Goal: Check status: Check status

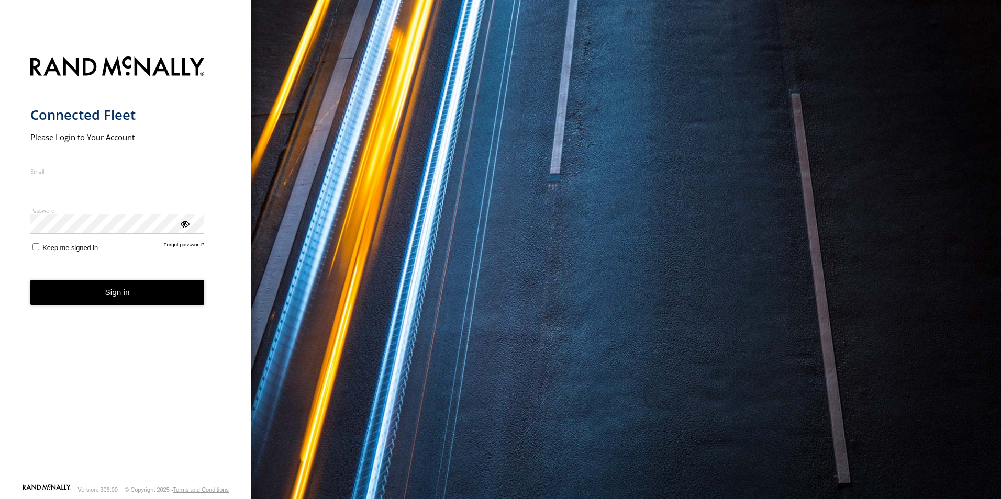
type input "**********"
click at [119, 302] on button "Sign in" at bounding box center [117, 293] width 174 height 26
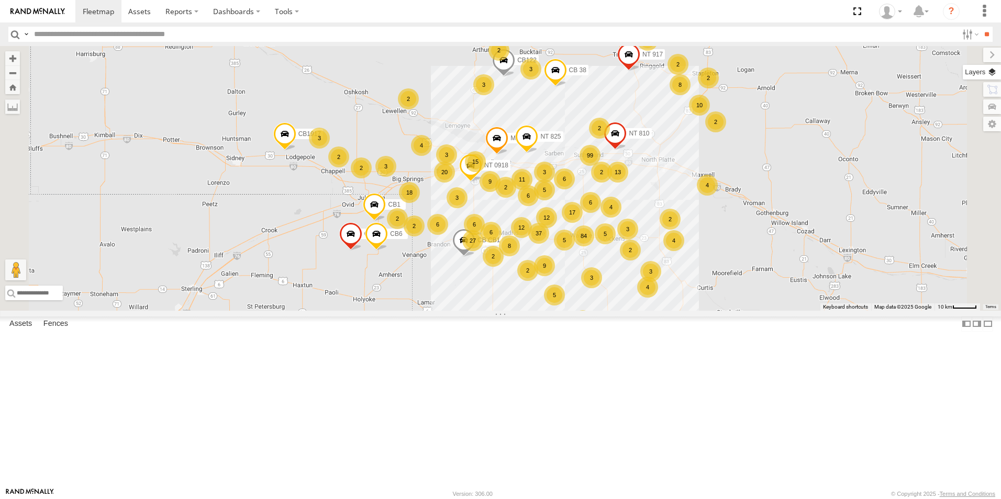
click at [994, 74] on label at bounding box center [982, 72] width 38 height 15
click at [0, 0] on span "Basemaps" at bounding box center [0, 0] width 0 height 0
click at [0, 0] on span "Satellite + Roadmap" at bounding box center [0, 0] width 0 height 0
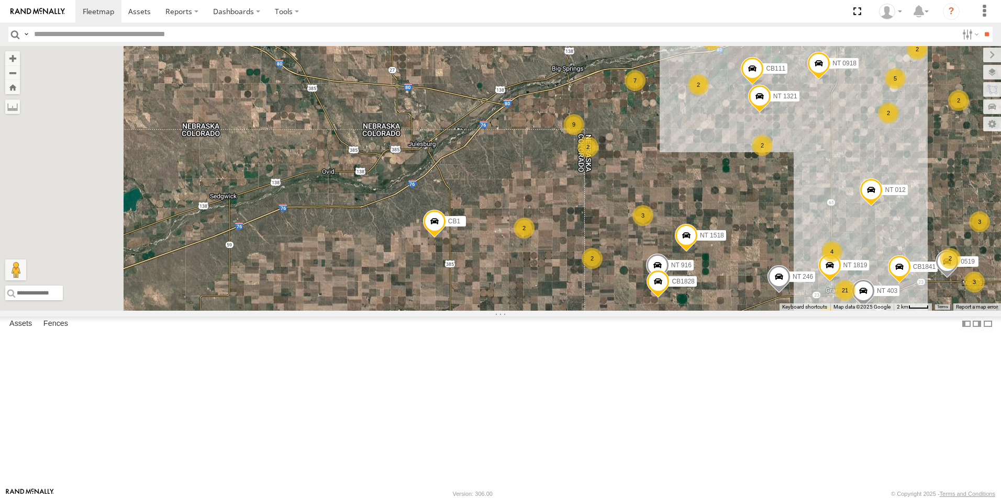
drag, startPoint x: 507, startPoint y: 306, endPoint x: 633, endPoint y: 207, distance: 160.7
click at [633, 207] on div "NT 917 CB1847 CB6 Malmkar CB1917 CB CB1 NT 0918 CB1 NT 825 CB122 NT 810 CB 38 C…" at bounding box center [500, 178] width 1001 height 265
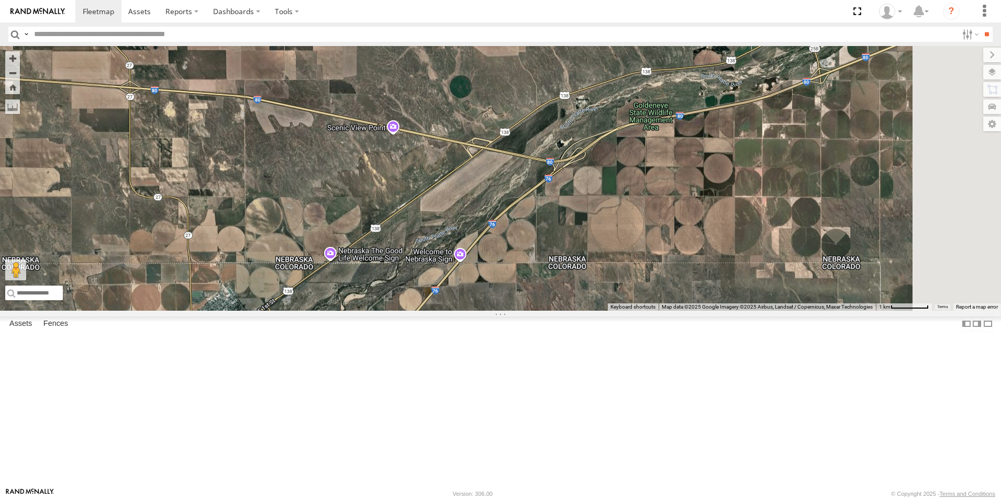
drag, startPoint x: 716, startPoint y: 114, endPoint x: 635, endPoint y: 313, distance: 215.1
click at [635, 311] on div "NT 917 CB1847 CB6 Malmkar CB1917 CB CB1 NT 0918 CB1 NT 825 CB122 NT 810 CB 38 C…" at bounding box center [500, 178] width 1001 height 265
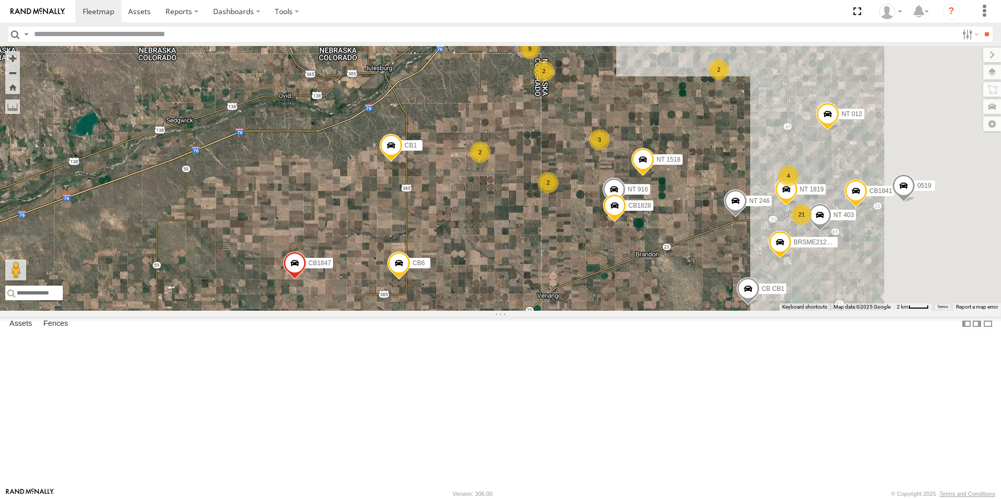
drag, startPoint x: 665, startPoint y: 370, endPoint x: 607, endPoint y: 186, distance: 193.2
click at [607, 186] on div "NT 917 CB1847 CB6 Malmkar CB1917 CB CB1 NT 0918 CB1 NT 825 CB122 NT 810 CB 38 C…" at bounding box center [500, 178] width 1001 height 265
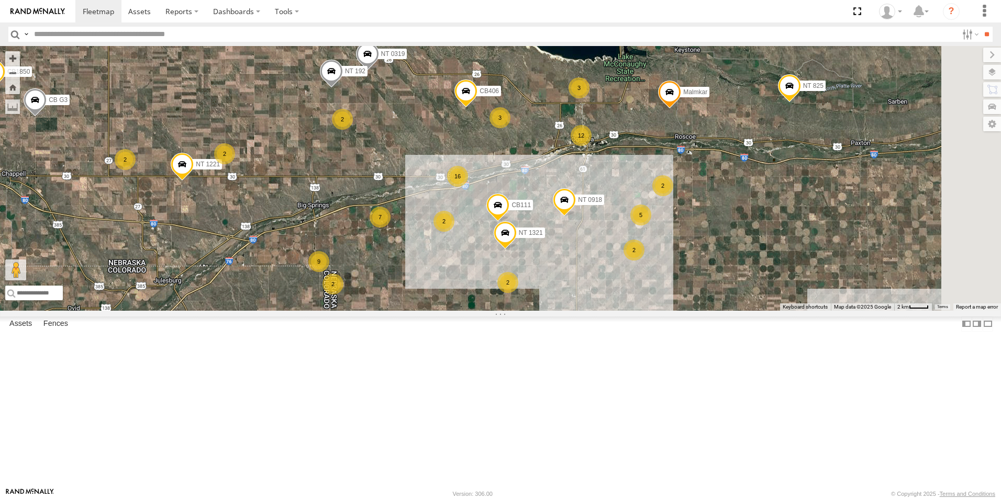
drag, startPoint x: 778, startPoint y: 151, endPoint x: 567, endPoint y: 365, distance: 300.6
click at [567, 311] on div "NT 917 CB1847 CB6 Malmkar CB1917 CB CB1 NT 0918 CB1 NT 825 CB122 NT 810 CB 38 C…" at bounding box center [500, 178] width 1001 height 265
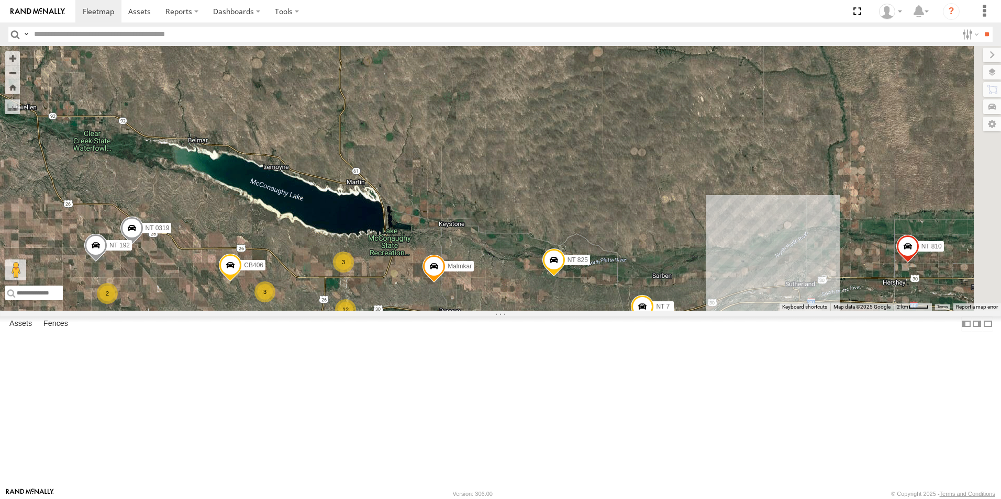
drag, startPoint x: 785, startPoint y: 213, endPoint x: 547, endPoint y: 389, distance: 296.0
click at [546, 311] on div "NT 917 CB1847 CB6 Malmkar CB1917 CB CB1 NT 0918 CB1 NT 825 CB122 NT 810 CB 38 C…" at bounding box center [500, 178] width 1001 height 265
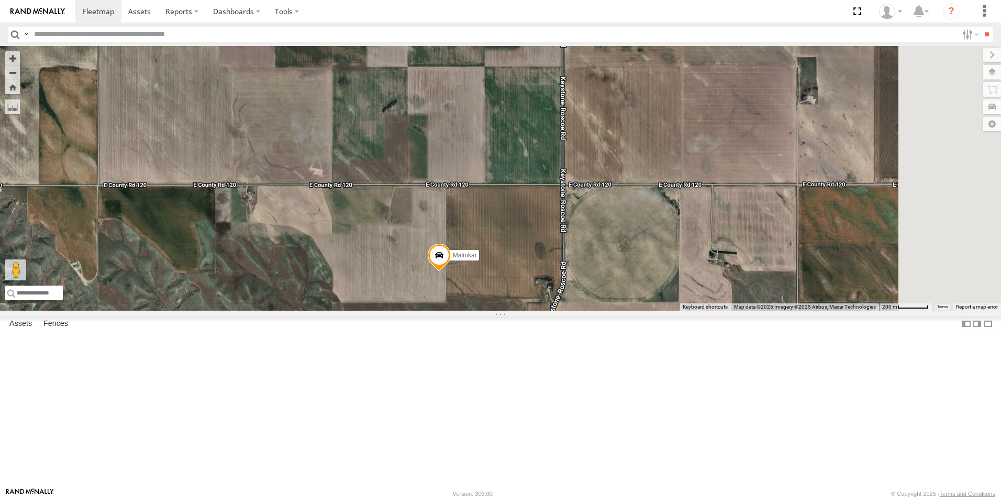
drag, startPoint x: 601, startPoint y: 170, endPoint x: 562, endPoint y: 391, distance: 224.4
click at [562, 311] on div "NT 917 CB1847 CB6 Malmkar CB1917 CB CB1 NT 0918 CB1 NT 825 CB122 NT 810 CB 38 C…" at bounding box center [500, 178] width 1001 height 265
click at [451, 272] on span at bounding box center [439, 258] width 23 height 28
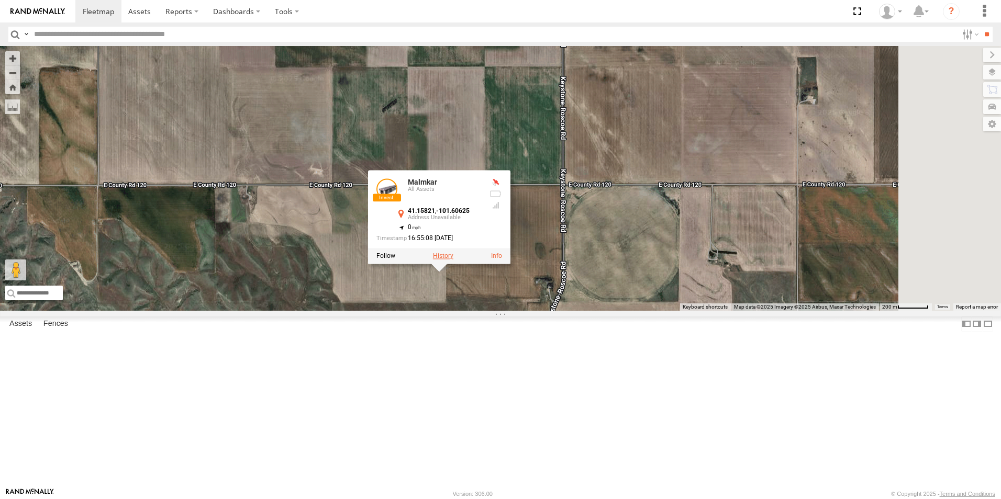
click at [453, 260] on label at bounding box center [443, 256] width 20 height 7
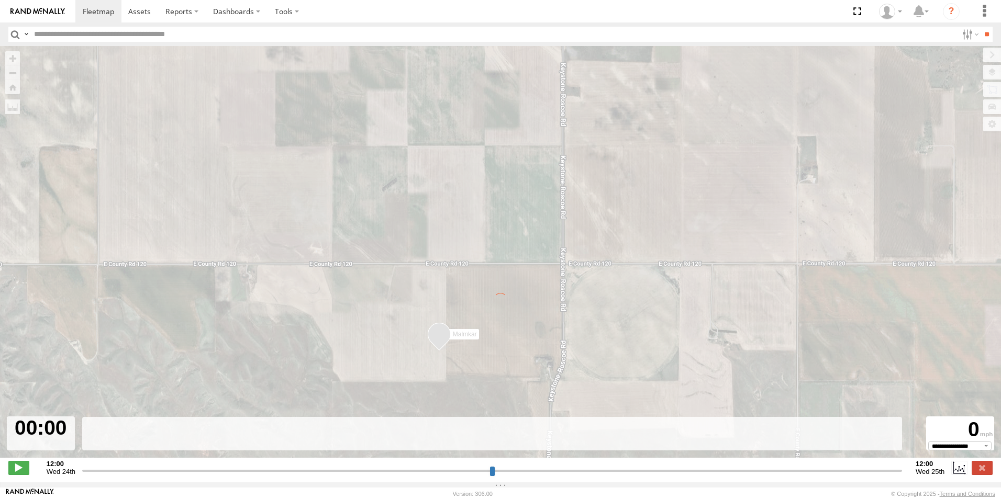
type input "**********"
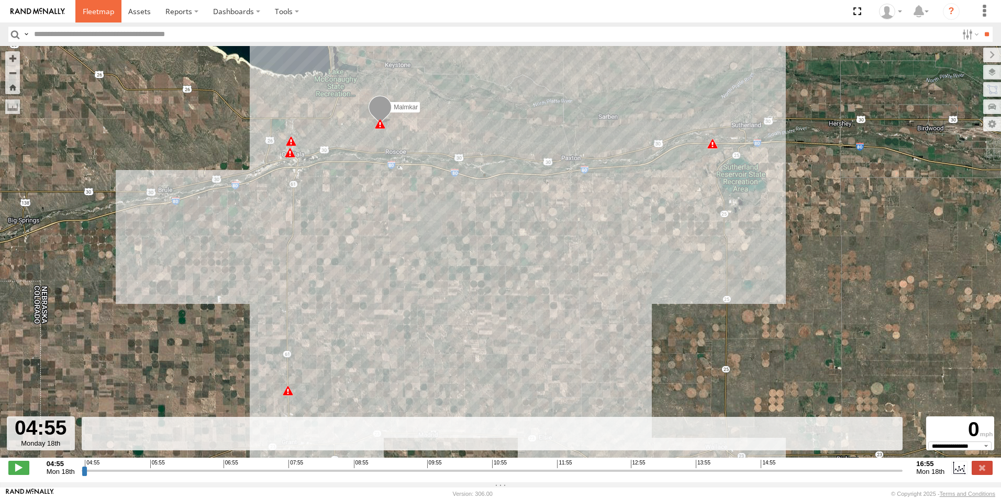
click at [102, 12] on span at bounding box center [98, 11] width 31 height 10
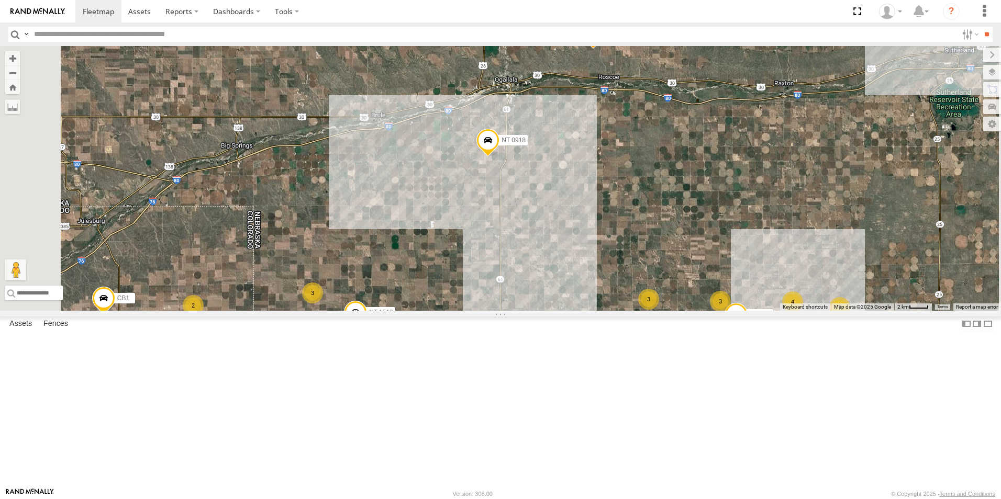
drag, startPoint x: 667, startPoint y: 171, endPoint x: 640, endPoint y: 526, distance: 355.9
click at [640, 499] on html at bounding box center [500, 249] width 1001 height 499
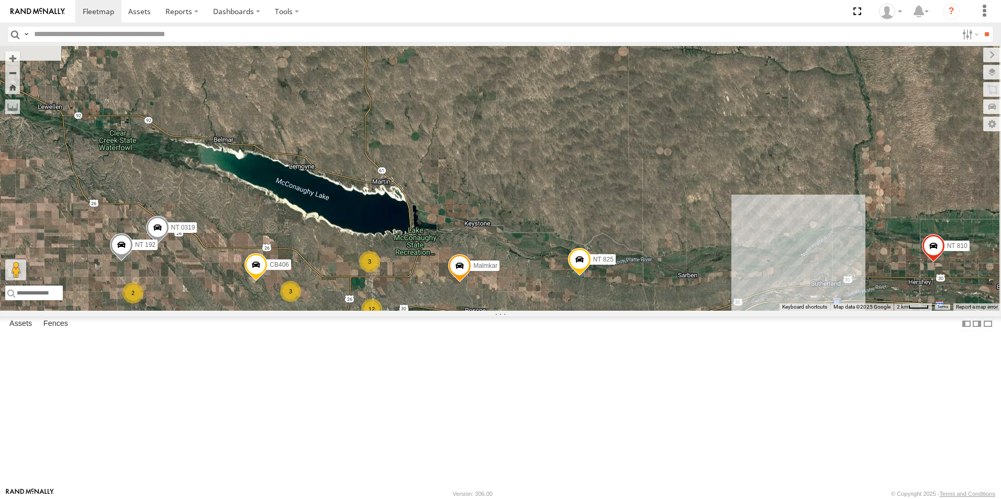
drag, startPoint x: 783, startPoint y: 139, endPoint x: 643, endPoint y: 385, distance: 283.2
click at [643, 311] on div "NT 917 CB1847 CB6 Malmkar CB1917 CB CB1 NT 0918 CB1 NT 825 CB122 NT 810 CB 38 C…" at bounding box center [500, 178] width 1001 height 265
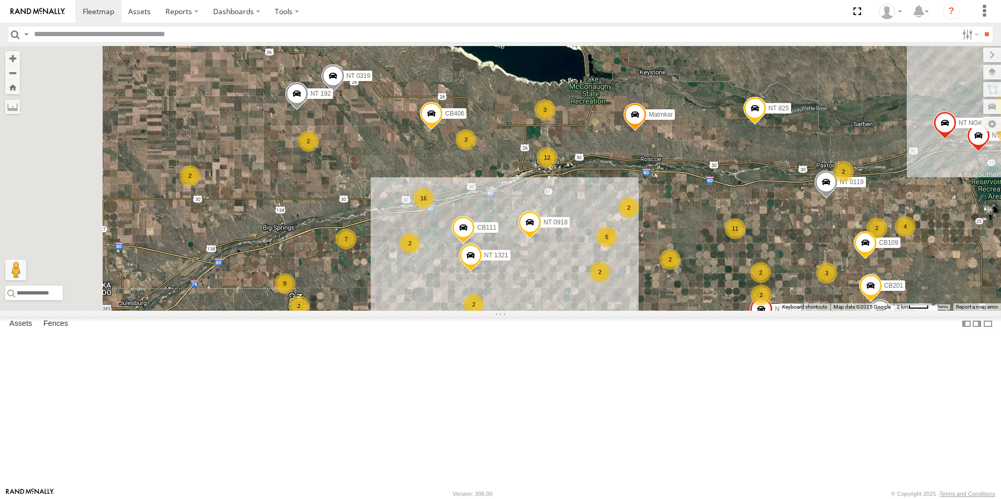
drag, startPoint x: 537, startPoint y: 410, endPoint x: 723, endPoint y: 239, distance: 252.7
click at [723, 239] on div "NT 917 CB1847 CB6 Malmkar CB1917 CB CB1 NT 0918 CB1 NT 825 CB122 NT 810 CB 38 C…" at bounding box center [500, 178] width 1001 height 265
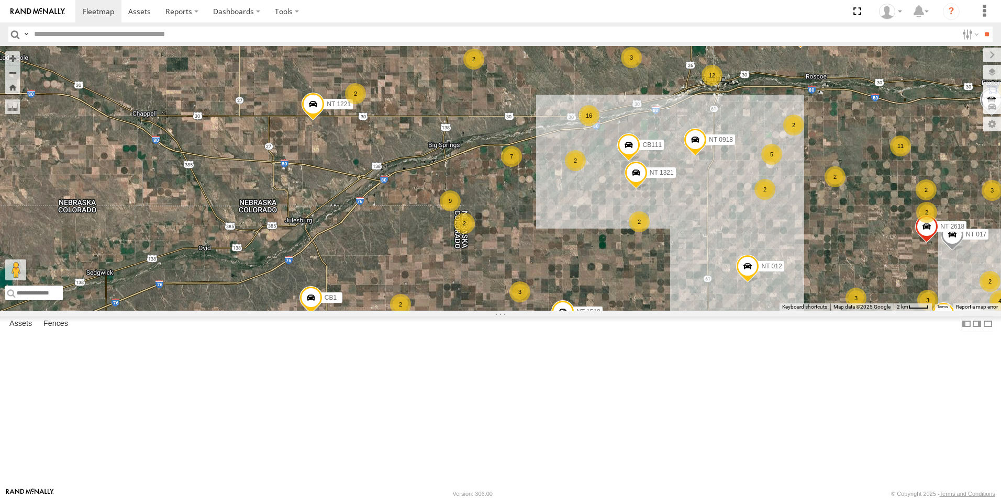
drag, startPoint x: 509, startPoint y: 294, endPoint x: 682, endPoint y: 207, distance: 193.1
click at [682, 207] on div "NT 917 CB1847 CB6 Malmkar CB1917 CB CB1 NT 0918 CB1 NT 825 CB122 NT 810 CB 38 C…" at bounding box center [500, 178] width 1001 height 265
click at [782, 129] on div "NT 917 CB1847 CB6 Malmkar CB1917 CB CB1 NT 0918 CB1 NT 825 CB122 NT 810 CB 38 C…" at bounding box center [500, 178] width 1001 height 265
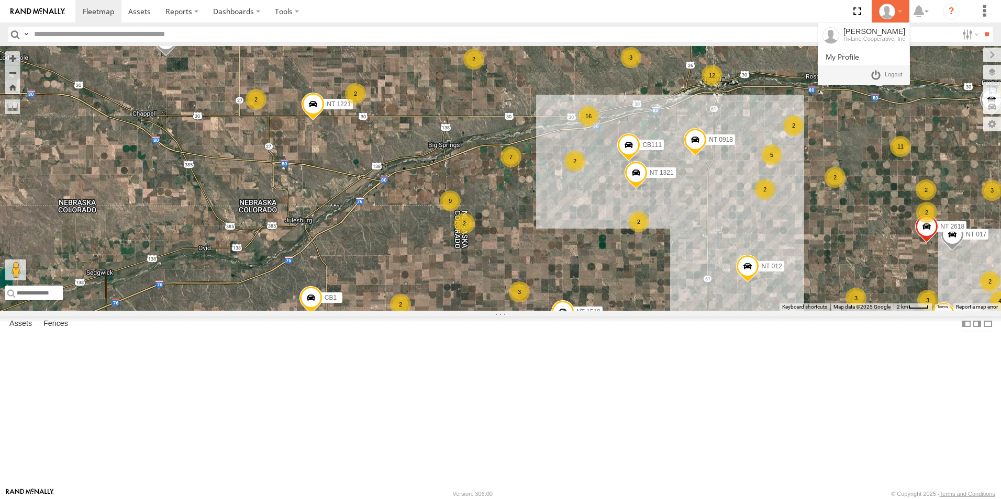
click at [883, 9] on icon at bounding box center [887, 12] width 16 height 16
click at [876, 76] on link at bounding box center [886, 75] width 39 height 15
